Goal: Task Accomplishment & Management: Use online tool/utility

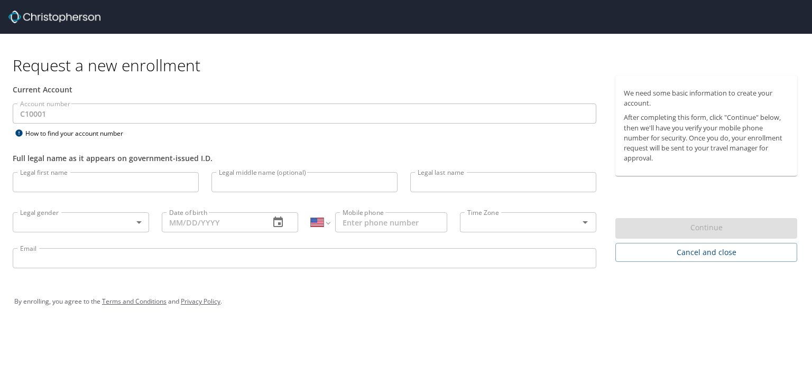
select select "US"
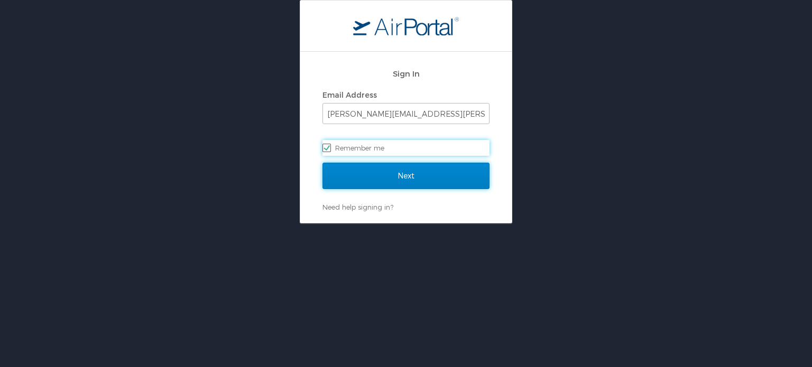
click at [418, 172] on input "Next" at bounding box center [406, 176] width 167 height 26
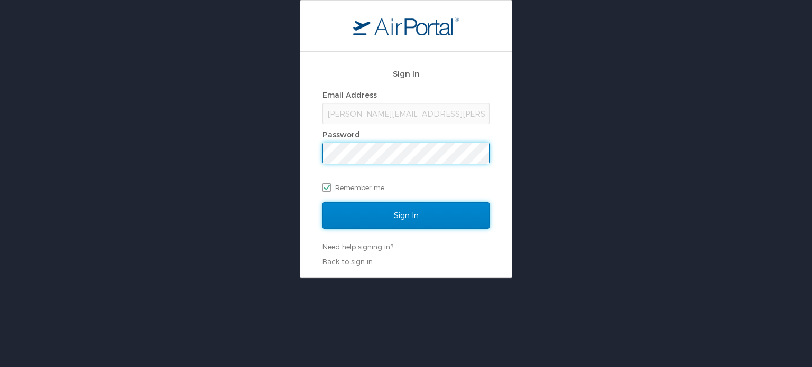
click at [434, 213] on input "Sign In" at bounding box center [406, 216] width 167 height 26
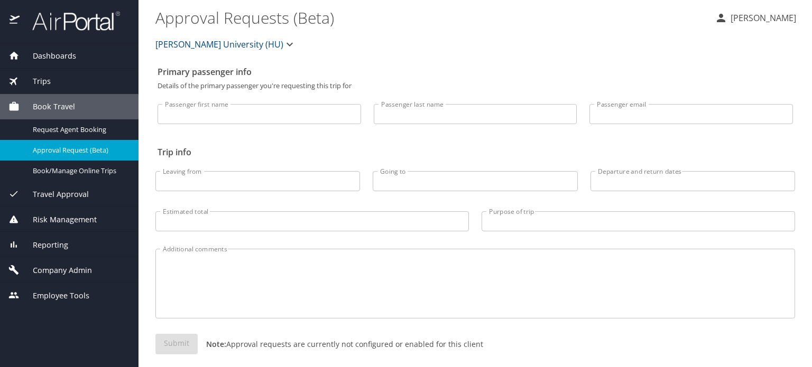
click at [58, 86] on div "Trips" at bounding box center [69, 82] width 122 height 12
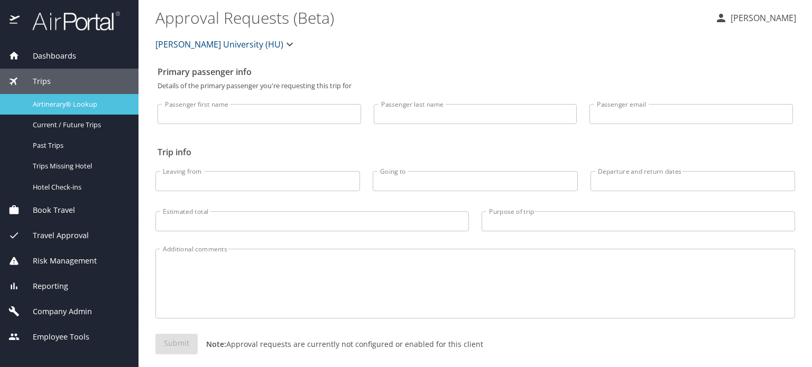
click at [53, 109] on span "Airtinerary® Lookup" at bounding box center [79, 104] width 93 height 10
